Goal: Transaction & Acquisition: Purchase product/service

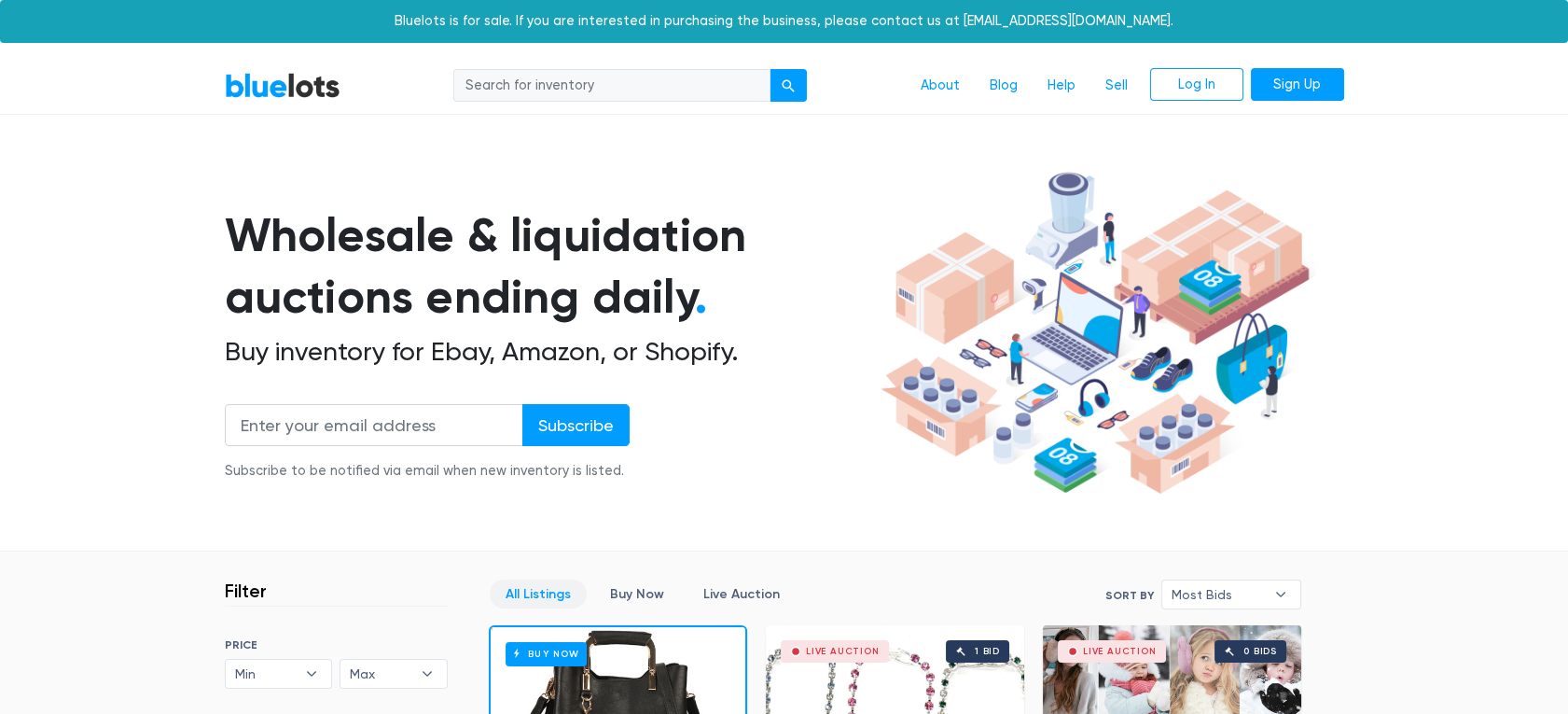
click at [600, 87] on input "search" at bounding box center [611, 86] width 317 height 34
type input "c stand"
click at [770, 69] on button "submit" at bounding box center [788, 86] width 38 height 34
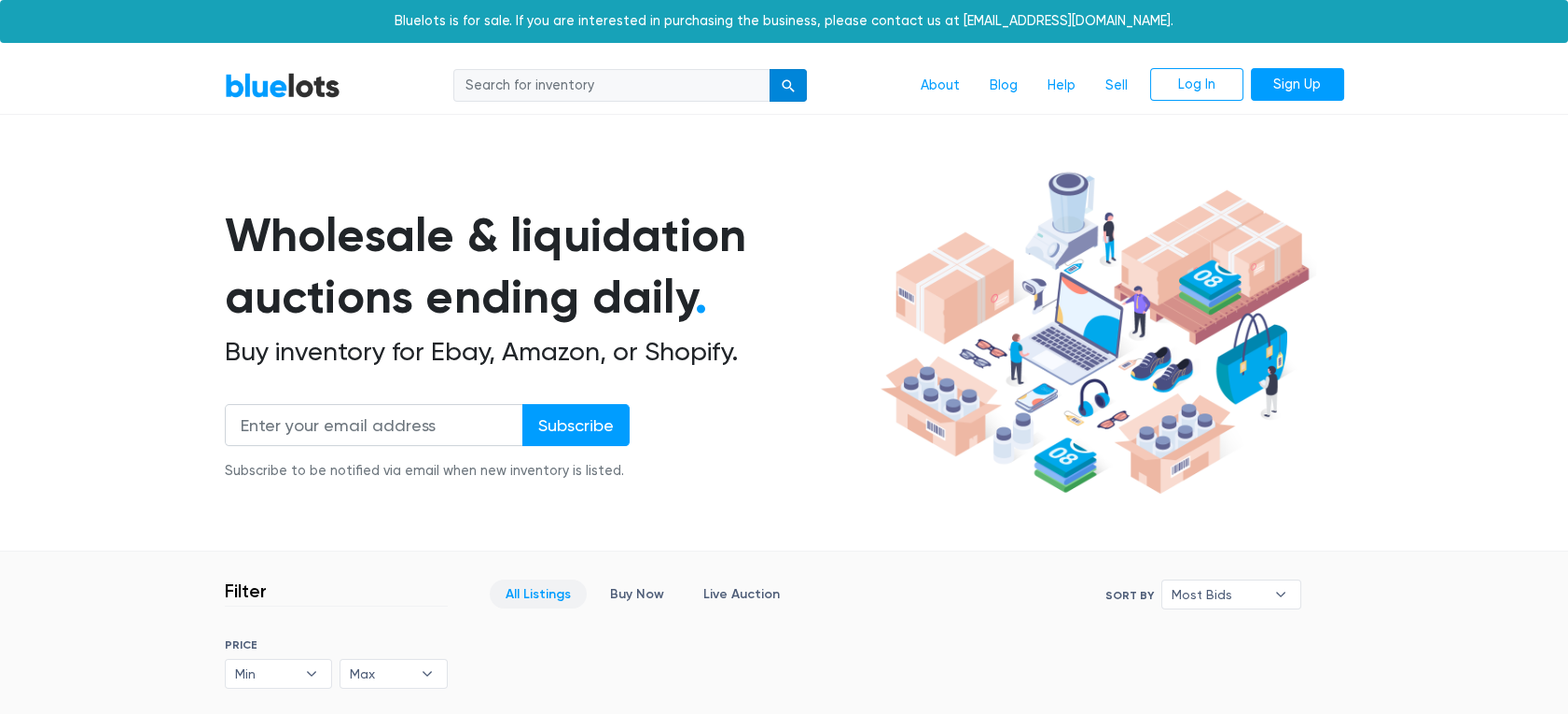
click at [790, 84] on div "submit" at bounding box center [787, 86] width 13 height 13
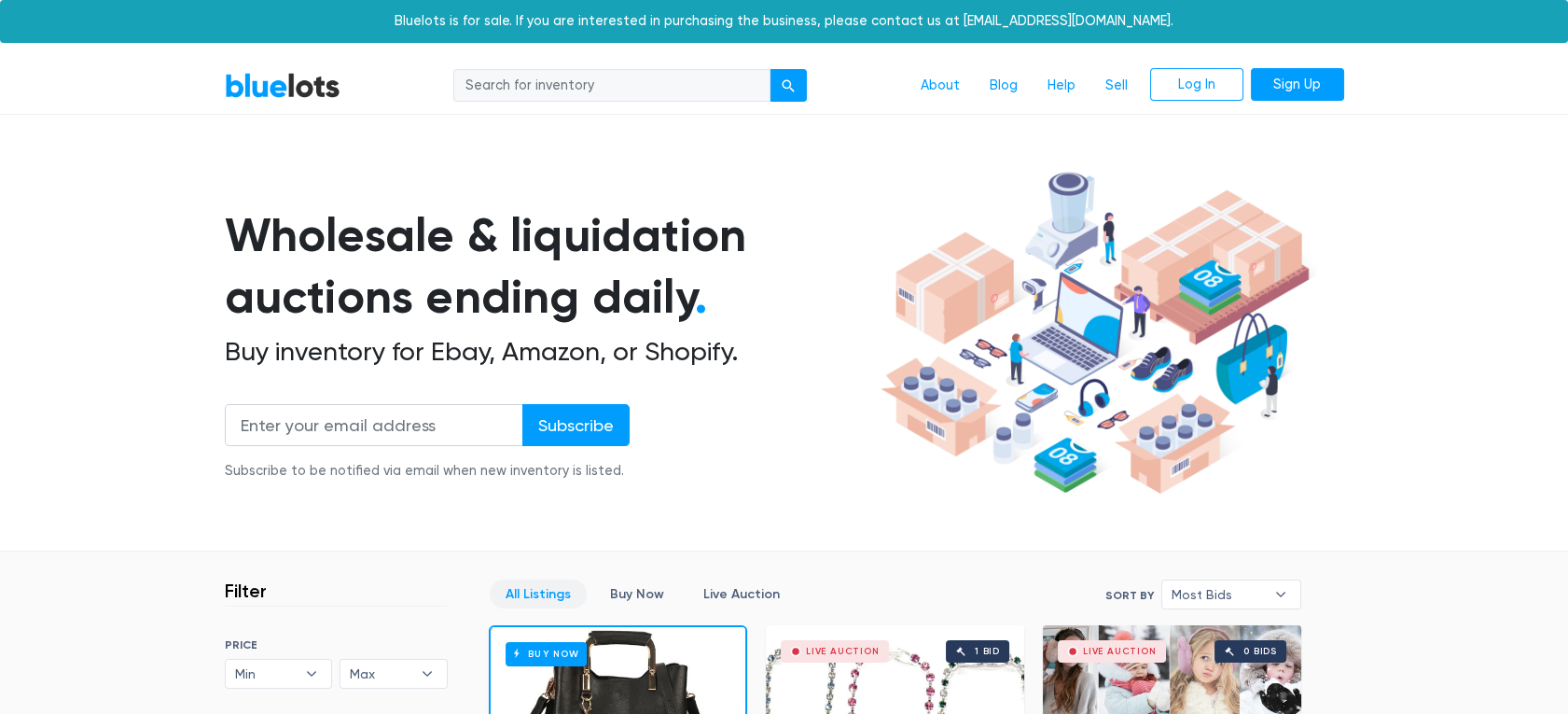
click at [633, 89] on input "search" at bounding box center [611, 86] width 317 height 34
type input "photography"
click at [782, 85] on div "submit" at bounding box center [787, 86] width 13 height 13
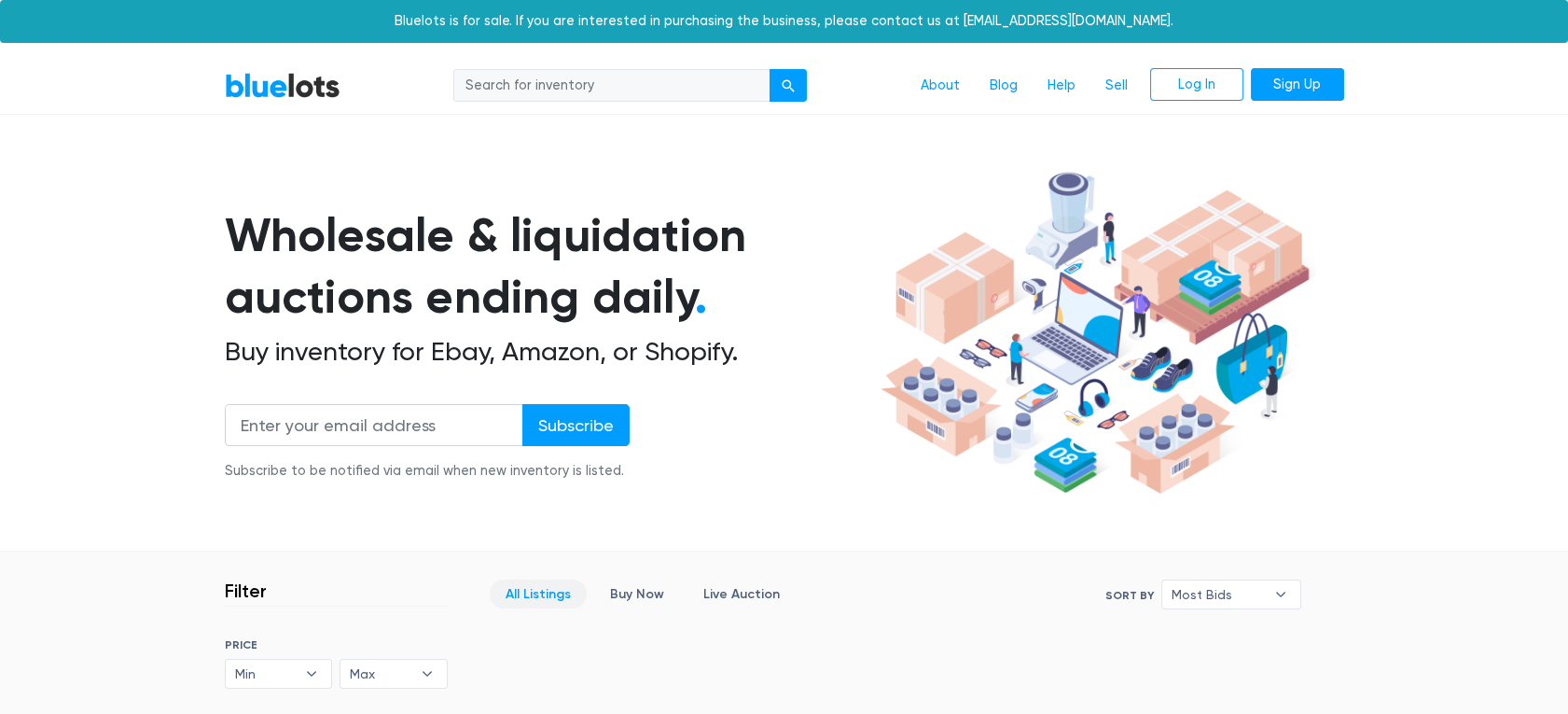
click at [308, 88] on link "BlueLots" at bounding box center [282, 85] width 115 height 27
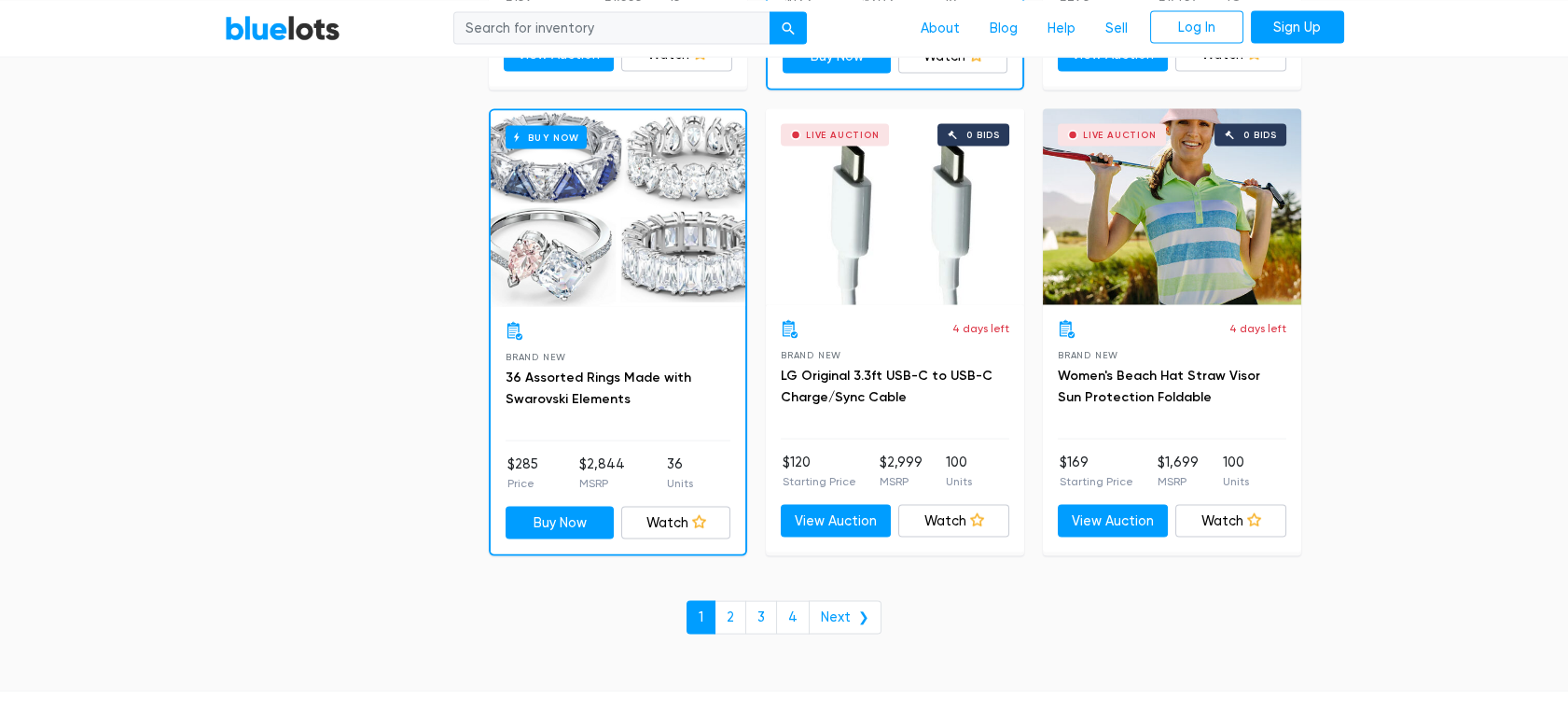
scroll to position [8196, 0]
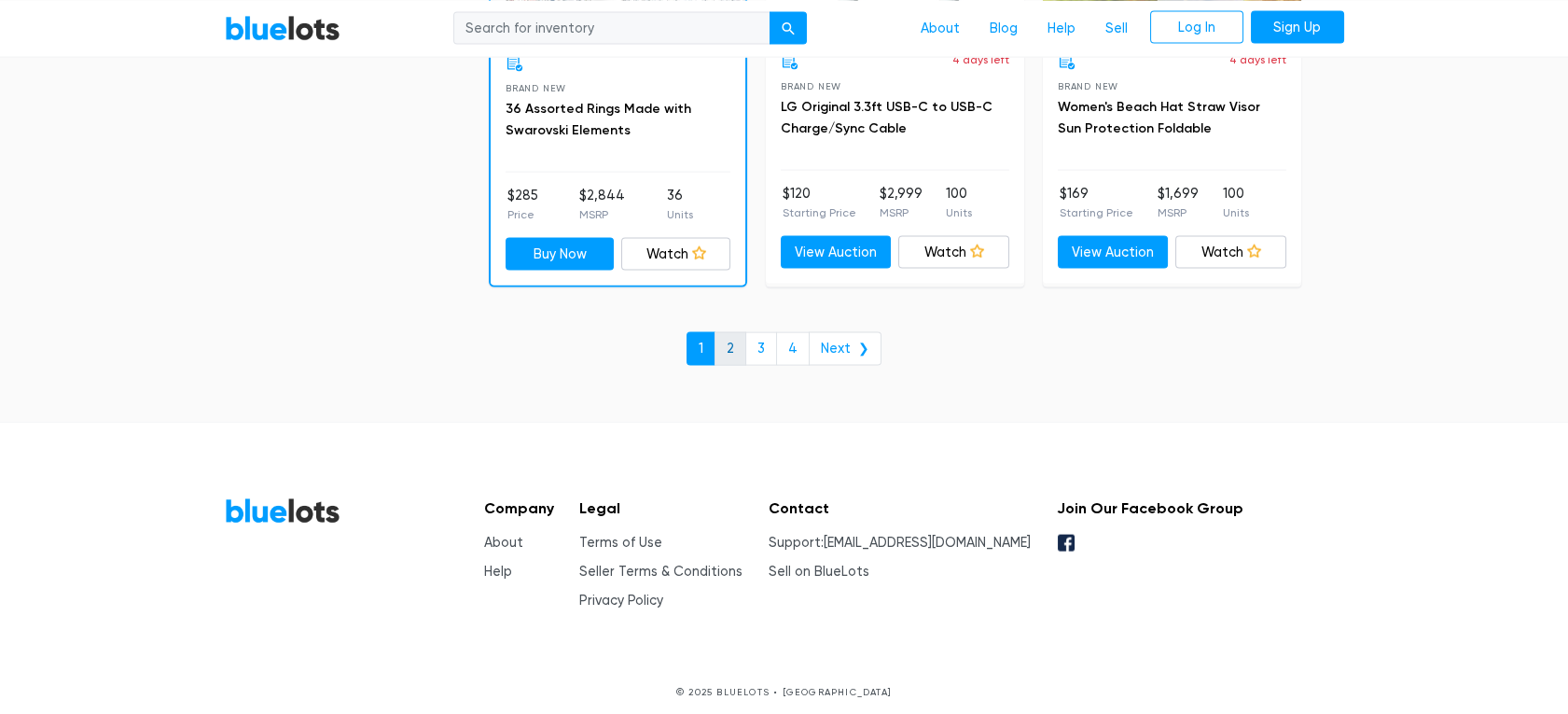
click at [743, 332] on link "2" at bounding box center [730, 349] width 32 height 34
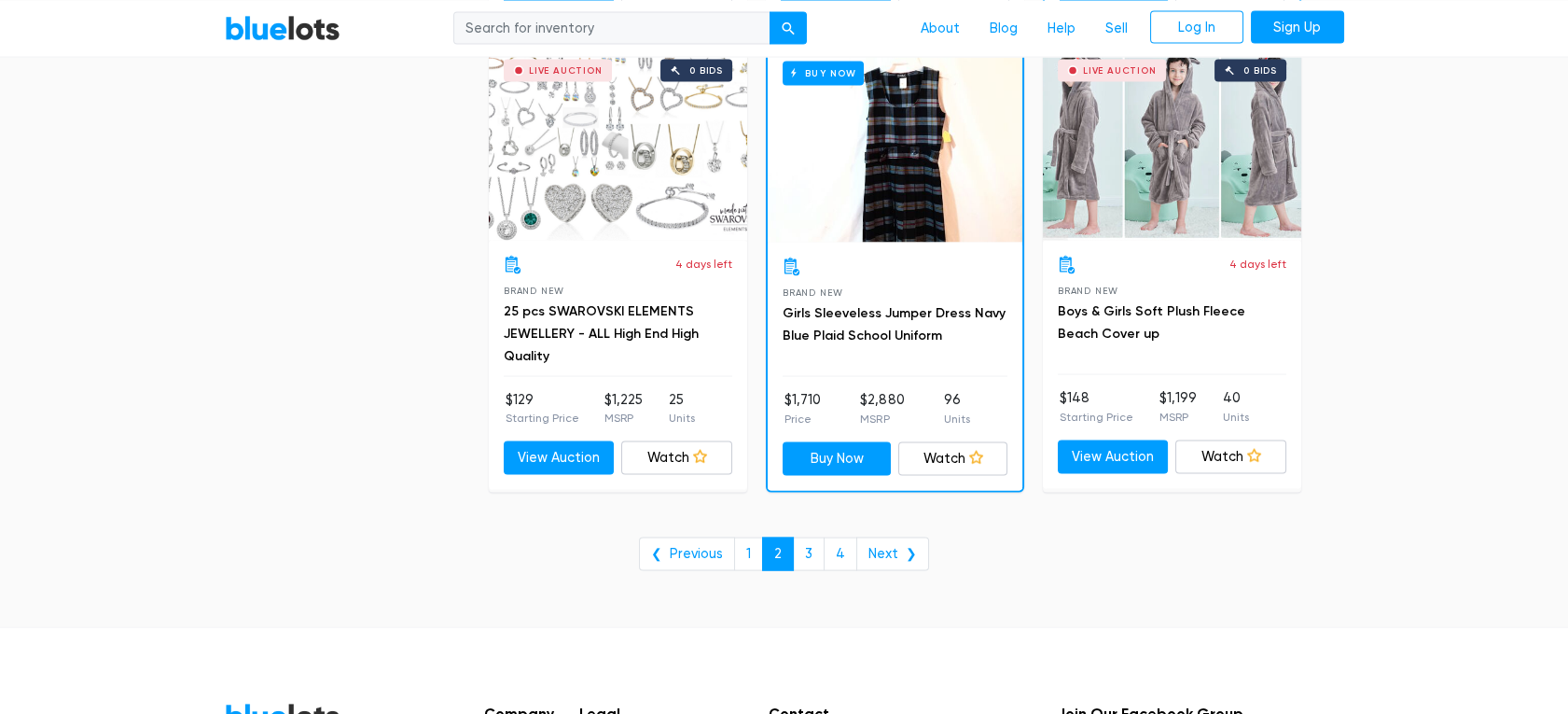
scroll to position [7742, 0]
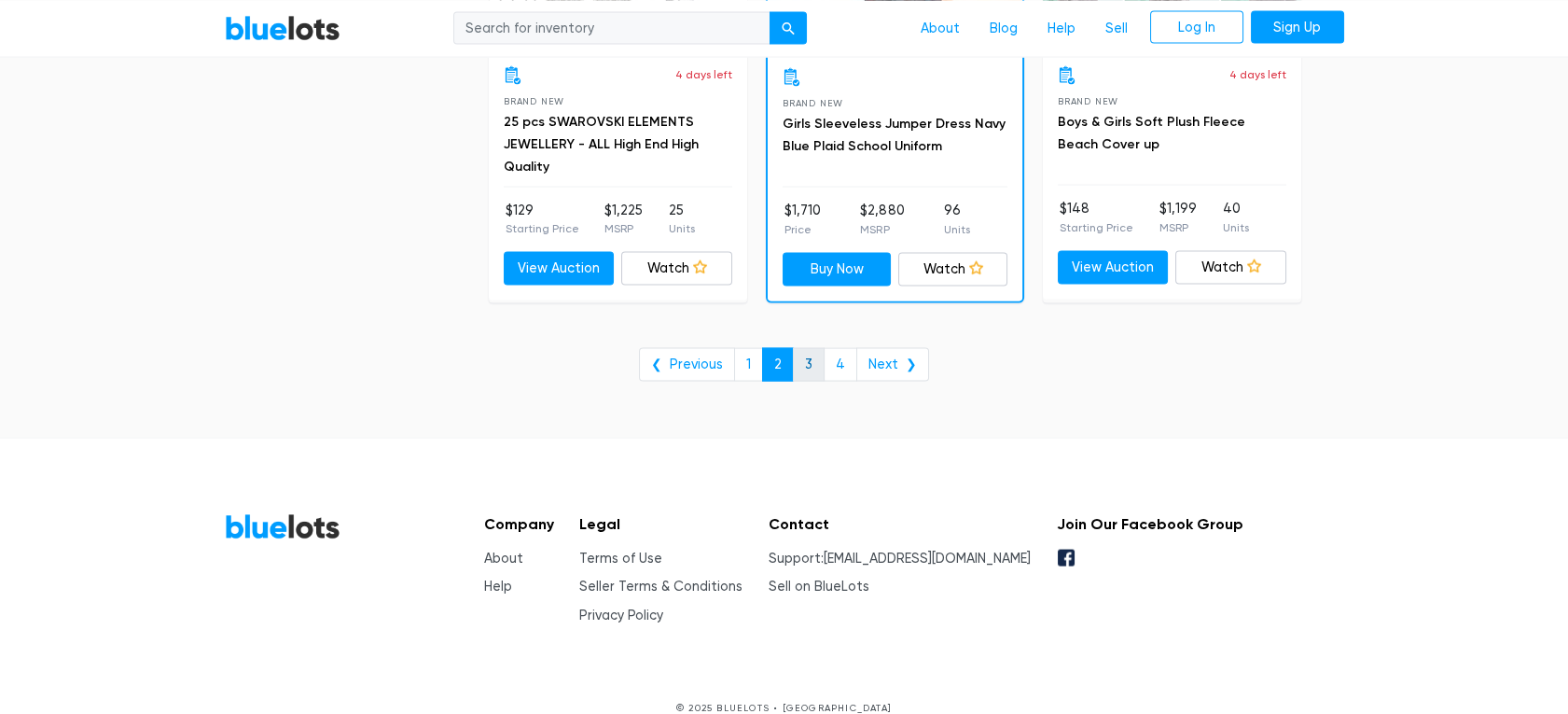
click at [814, 363] on link "3" at bounding box center [808, 365] width 32 height 34
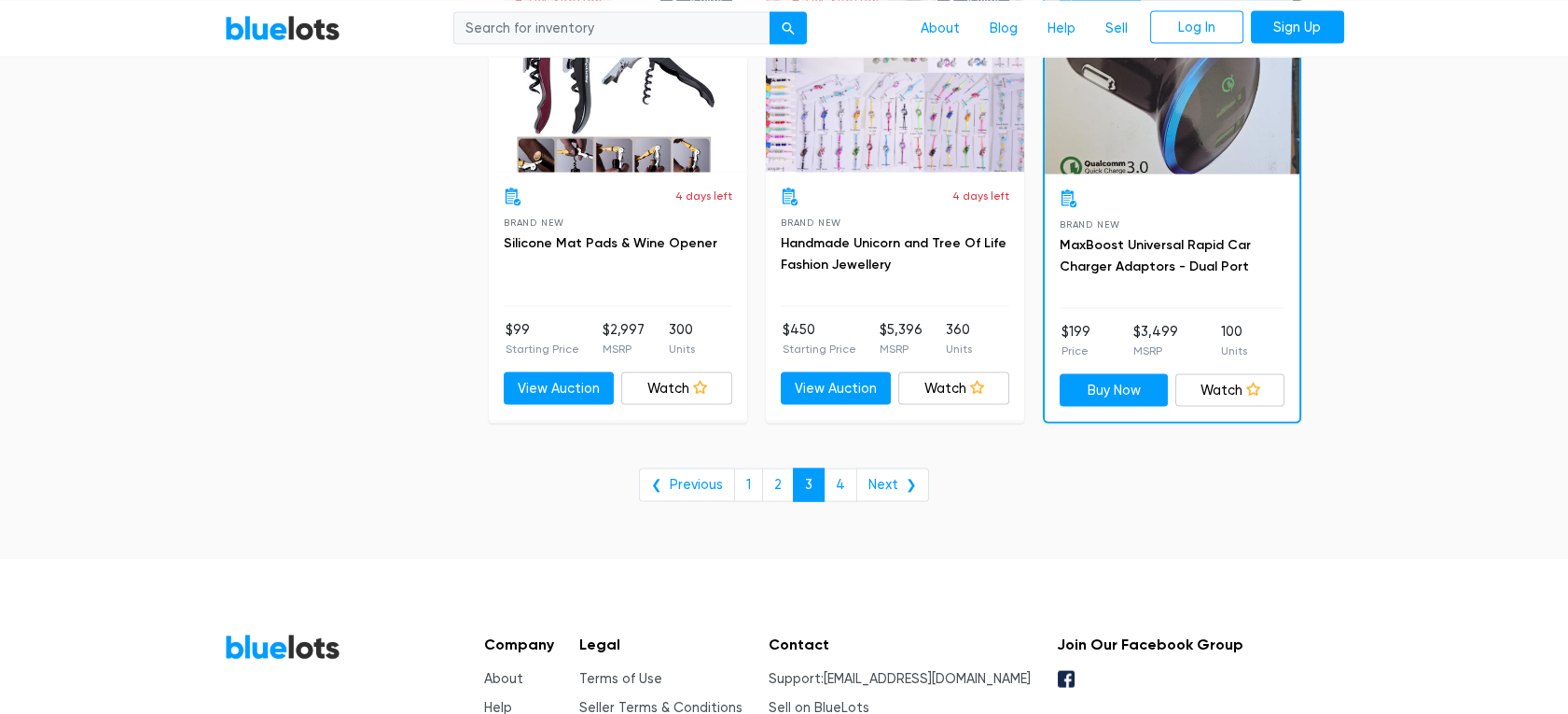
scroll to position [7760, 0]
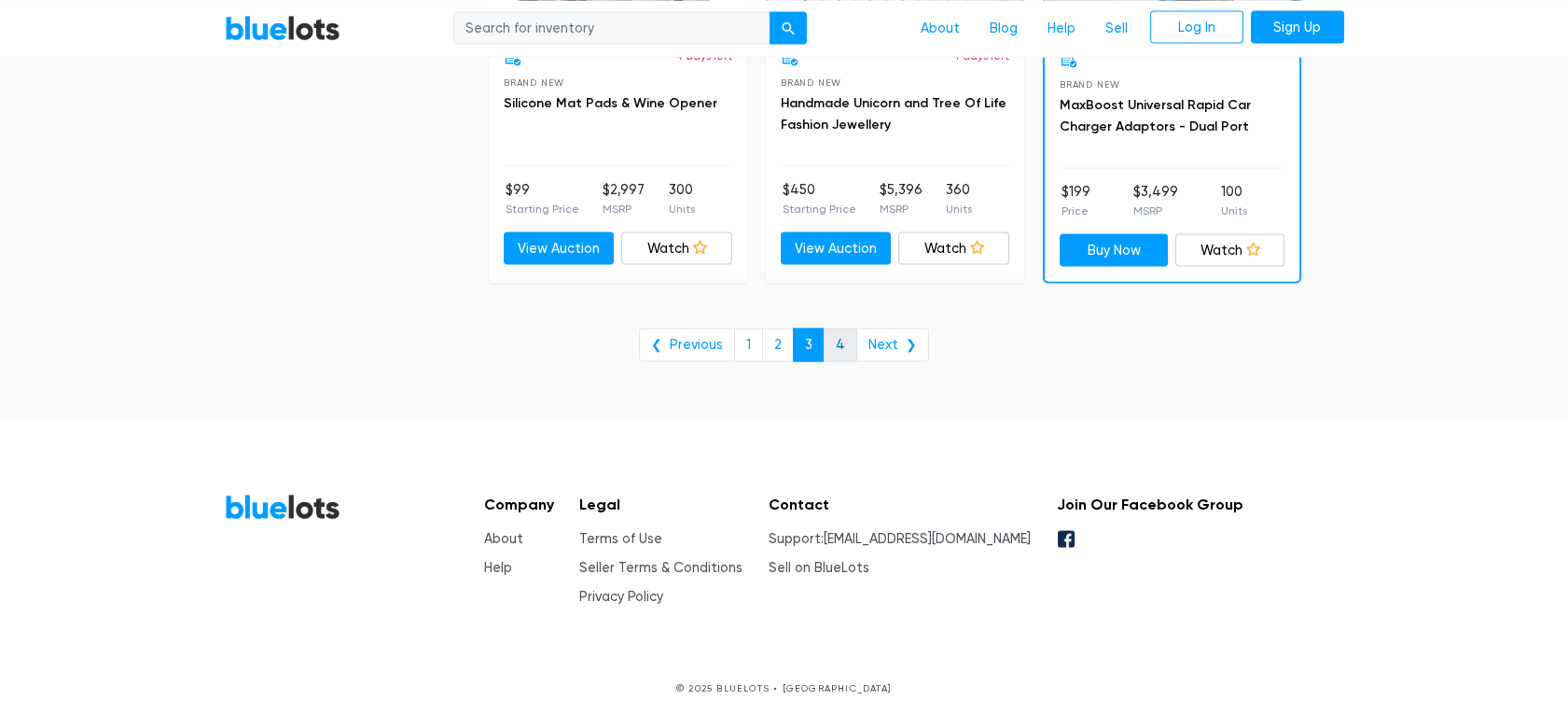
click at [839, 335] on link "4" at bounding box center [840, 345] width 34 height 34
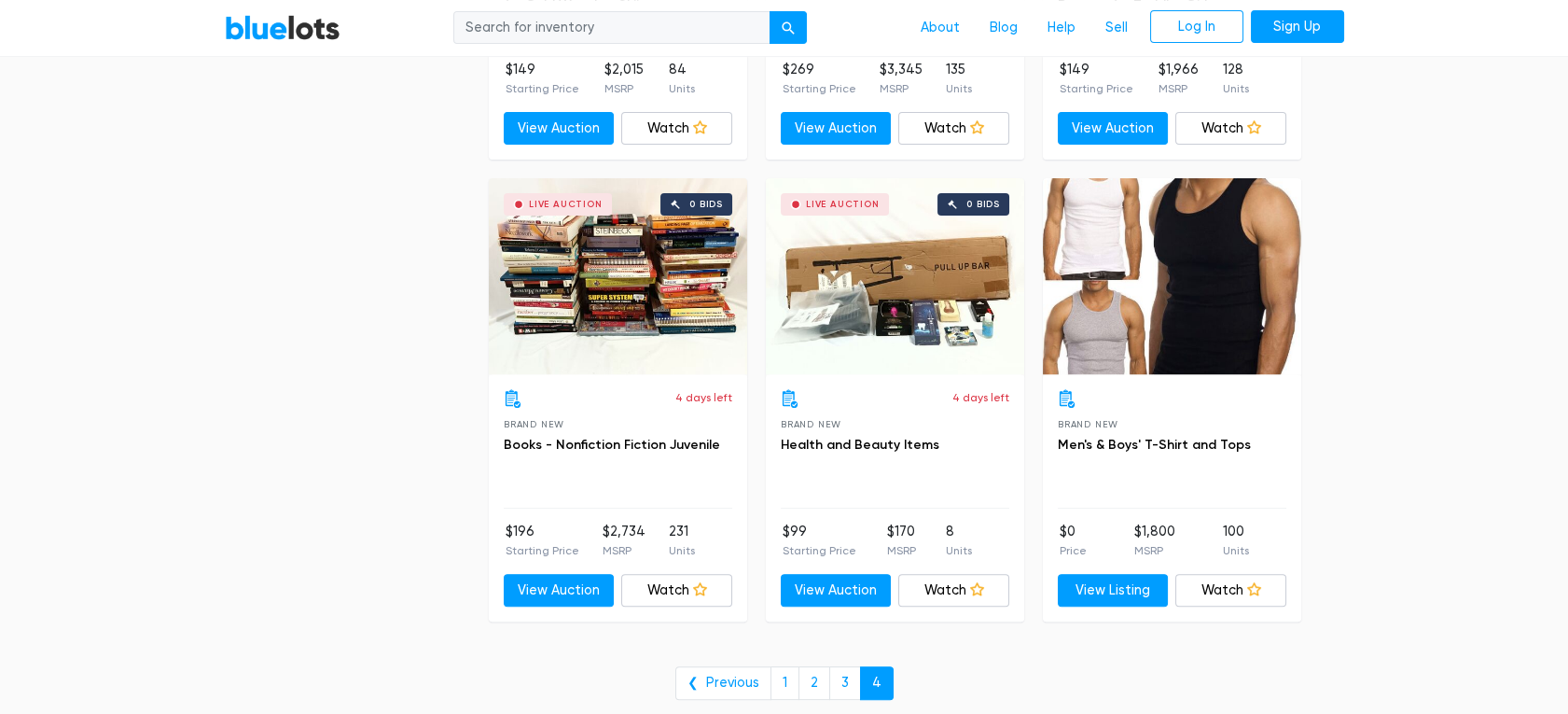
scroll to position [1743, 0]
